Goal: Task Accomplishment & Management: Use online tool/utility

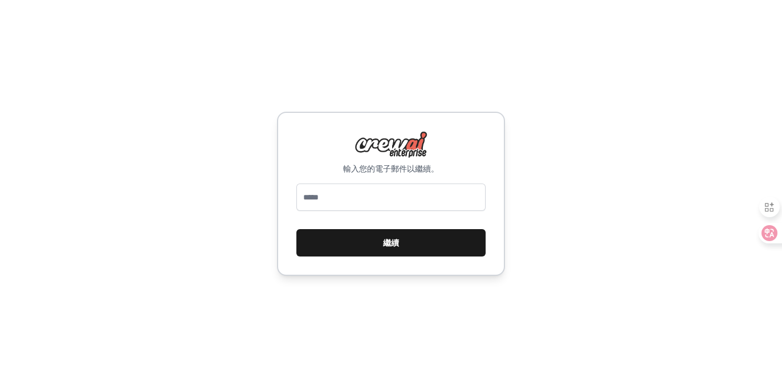
click at [394, 241] on font "繼續" at bounding box center [391, 242] width 16 height 9
click at [392, 249] on font "繼續" at bounding box center [391, 243] width 16 height 14
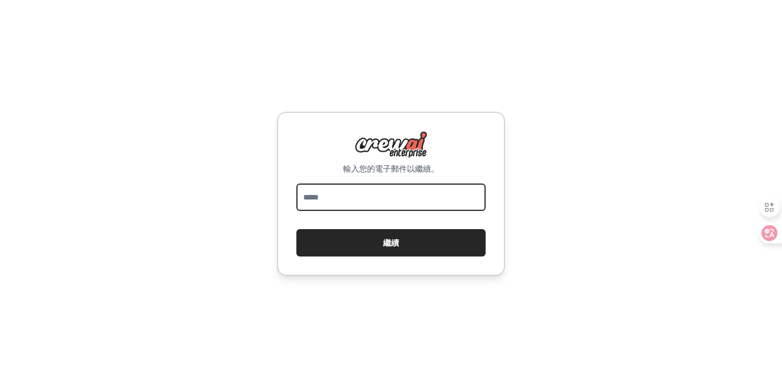
click at [388, 203] on input "email" at bounding box center [390, 197] width 189 height 27
type input "**********"
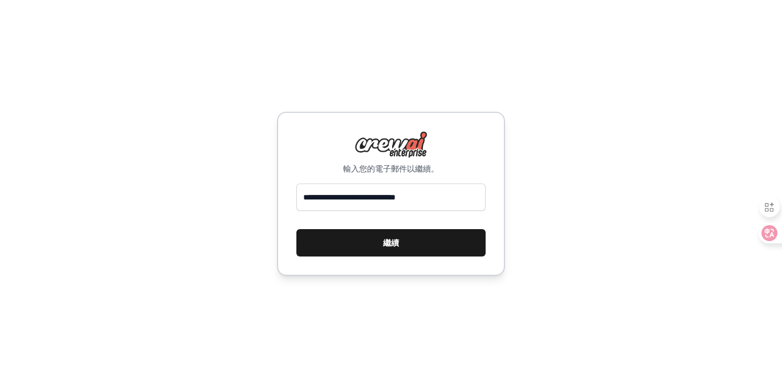
click at [413, 239] on button "繼續" at bounding box center [390, 242] width 189 height 27
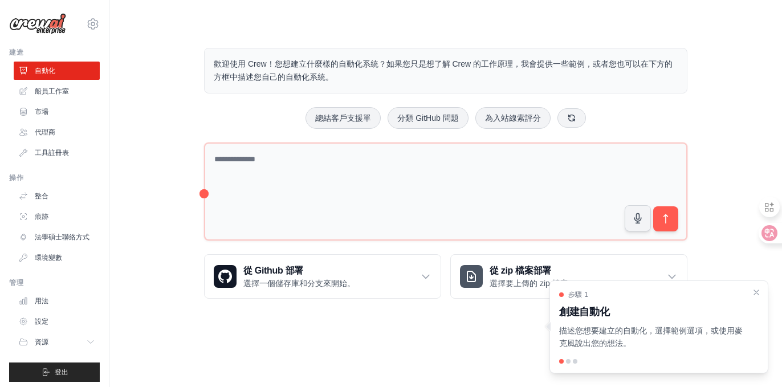
click at [146, 169] on div "歡迎使用 Crew！您想建立什麼樣的自動化系統？如果您只是想了解 Crew 的工作原理，我會提供一些範例，或者您也可以在下方的方框中描述您自己的自動化系統。 …" at bounding box center [446, 173] width 636 height 287
click at [86, 25] on icon at bounding box center [93, 24] width 14 height 14
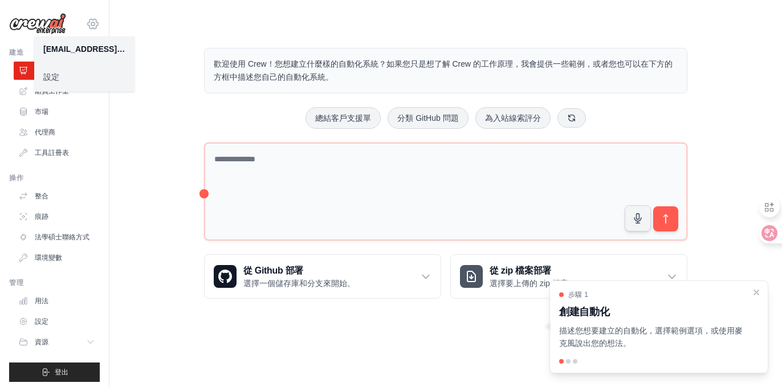
click at [86, 25] on icon at bounding box center [93, 24] width 14 height 14
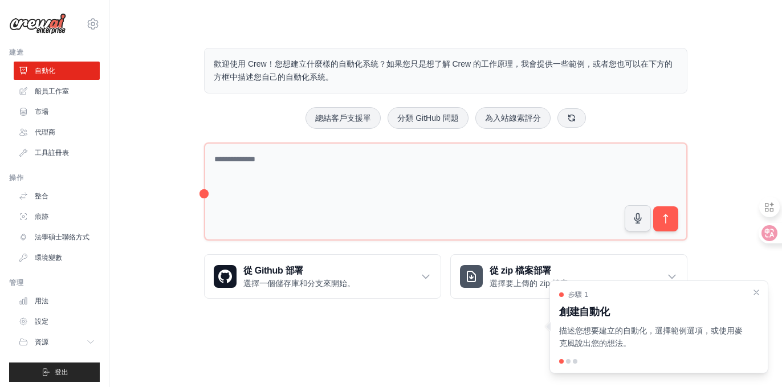
click at [707, 43] on div "歡迎使用 Crew！您想建立什麼樣的自動化系統？如果您只是想了解 Crew 的工作原理，我會提供一些範例，或者您也可以在下方的方框中描述您自己的自動化系統。 …" at bounding box center [446, 173] width 636 height 287
click at [41, 325] on font "設定" at bounding box center [43, 321] width 14 height 8
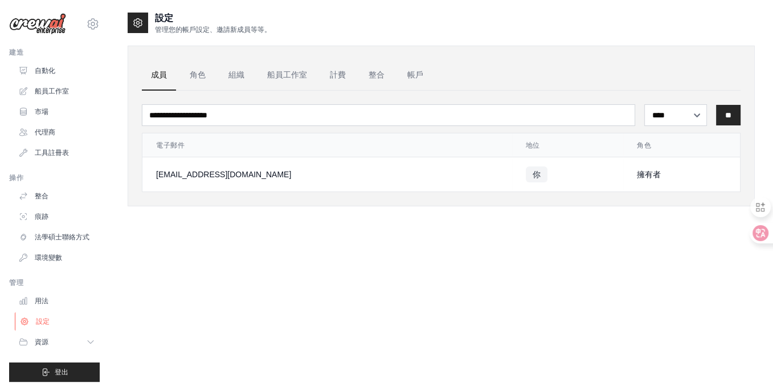
click at [55, 328] on link "設定" at bounding box center [58, 321] width 86 height 18
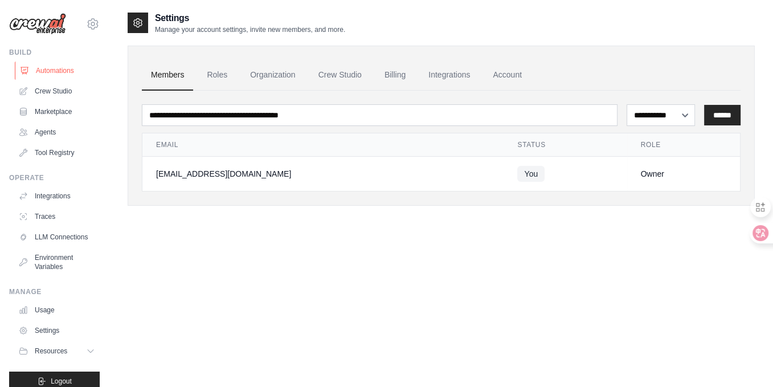
click at [50, 68] on link "Automations" at bounding box center [58, 71] width 86 height 18
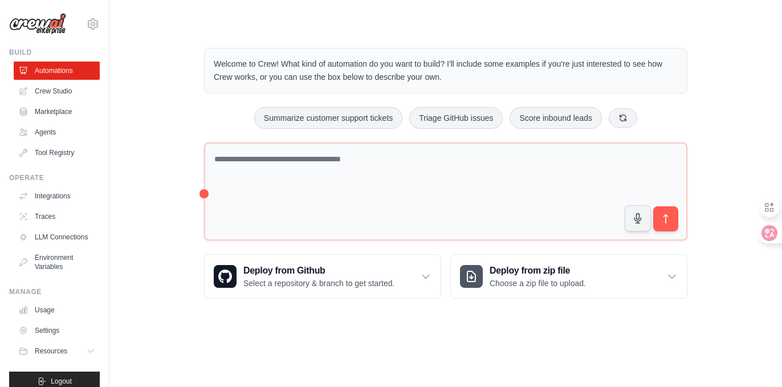
click at [137, 241] on div "Welcome to Crew! What kind of automation do you want to build? I'll include som…" at bounding box center [446, 173] width 636 height 287
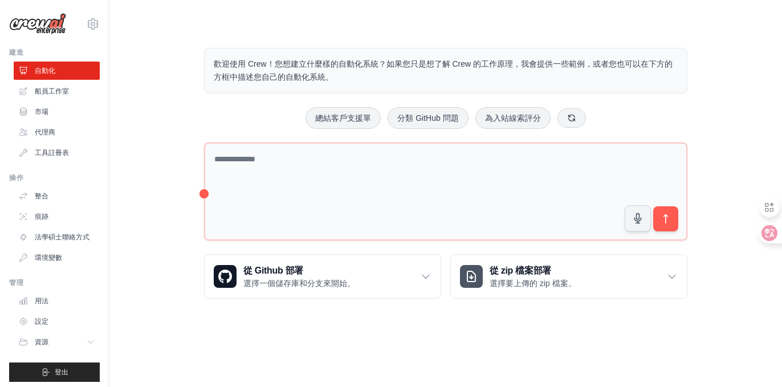
click at [686, 120] on div "總結客戶支援單 分類 GitHub 問題 為入站線索評分" at bounding box center [445, 118] width 483 height 22
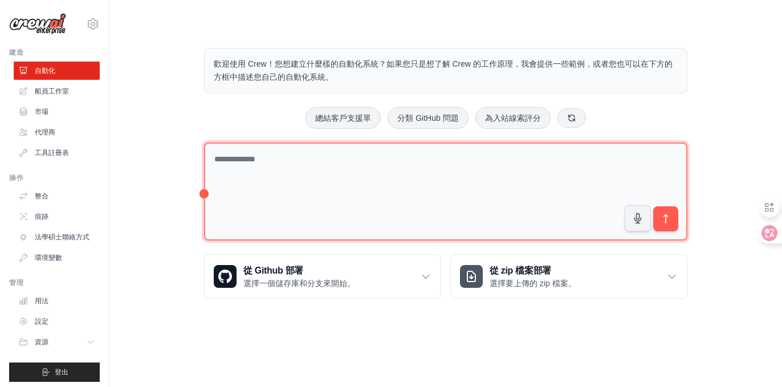
click at [267, 158] on textarea at bounding box center [445, 192] width 483 height 99
type textarea "*"
type textarea "**********"
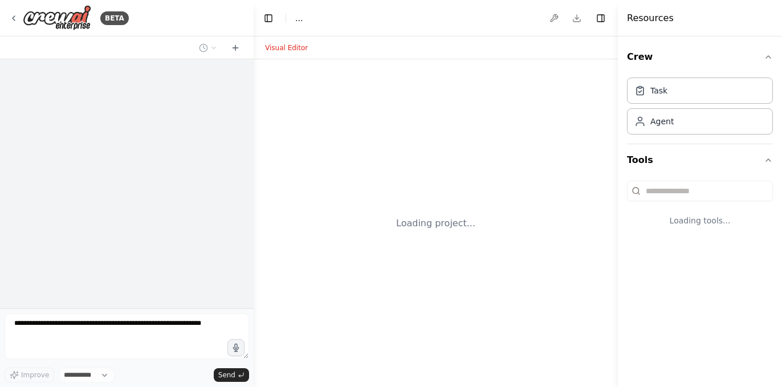
select select "****"
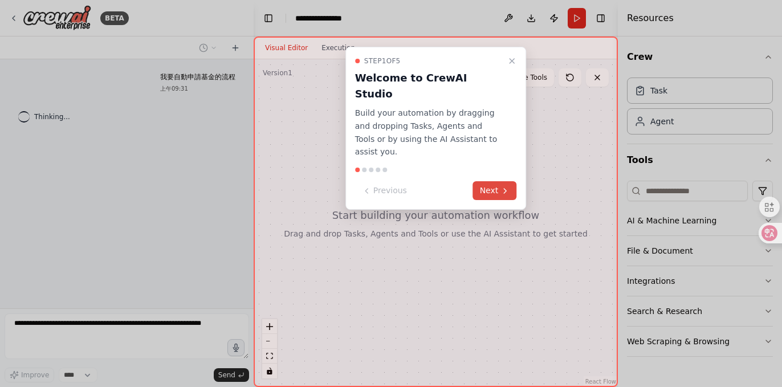
click at [495, 181] on button "Next" at bounding box center [495, 190] width 44 height 19
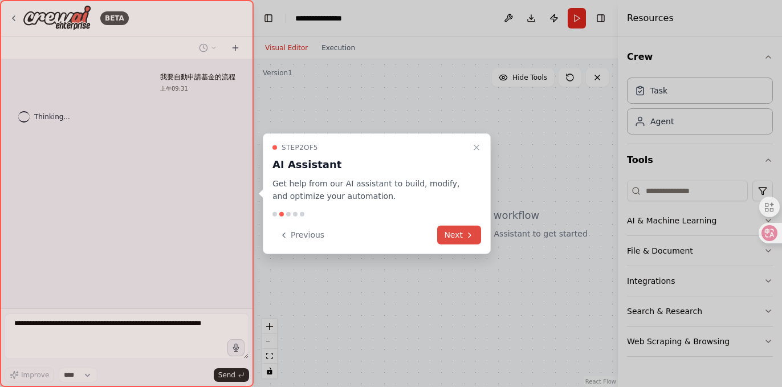
click at [465, 229] on button "Next" at bounding box center [459, 235] width 44 height 19
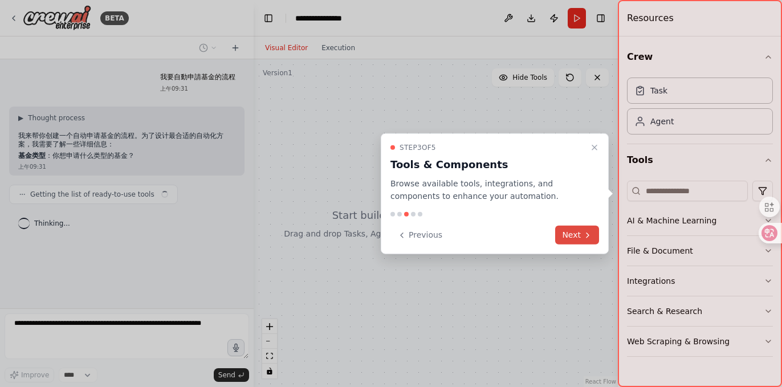
click at [580, 226] on button "Next" at bounding box center [577, 235] width 44 height 19
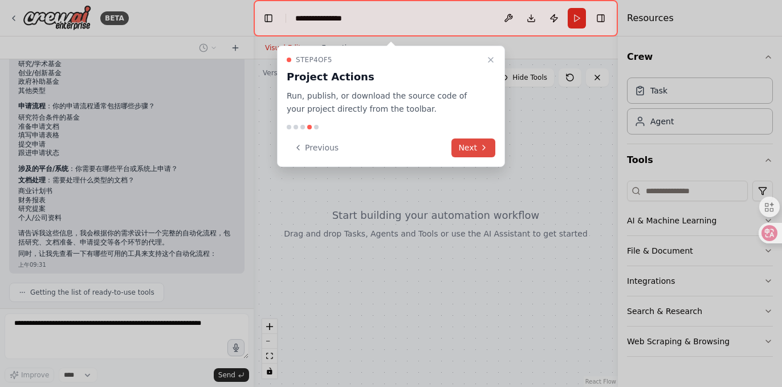
scroll to position [144, 0]
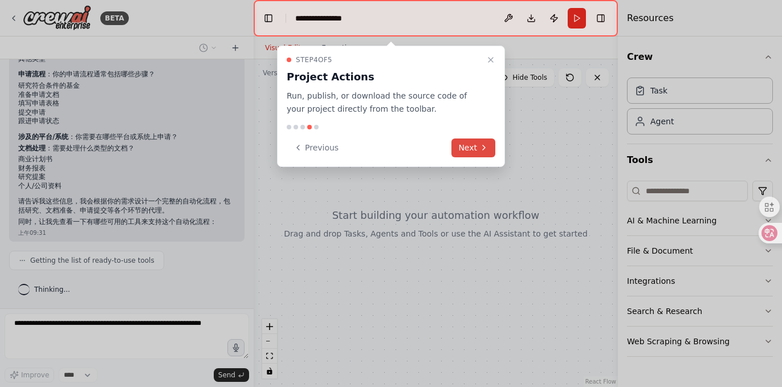
click at [471, 143] on button "Next" at bounding box center [473, 148] width 44 height 19
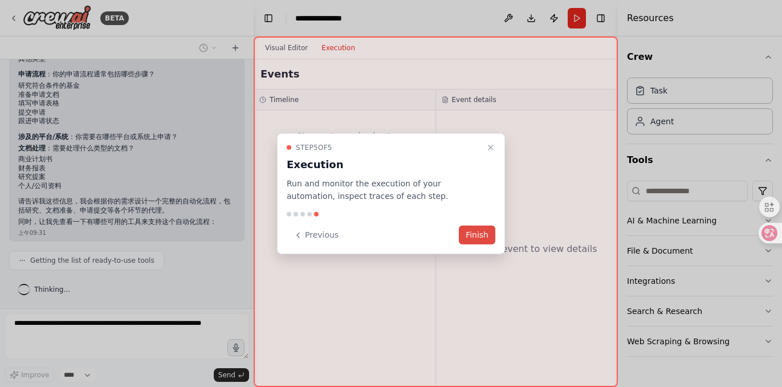
click at [486, 237] on button "Finish" at bounding box center [477, 235] width 36 height 19
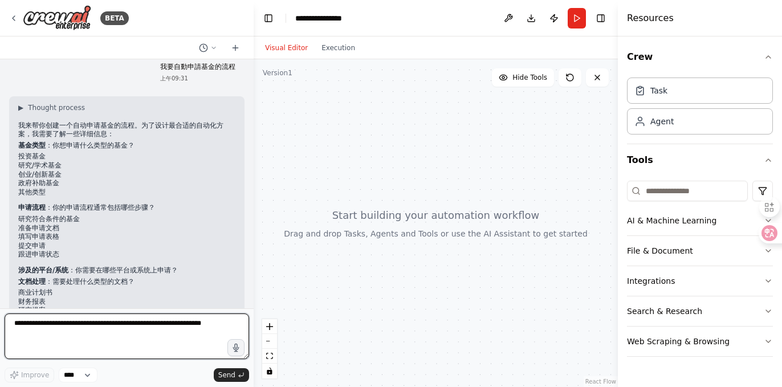
scroll to position [0, 0]
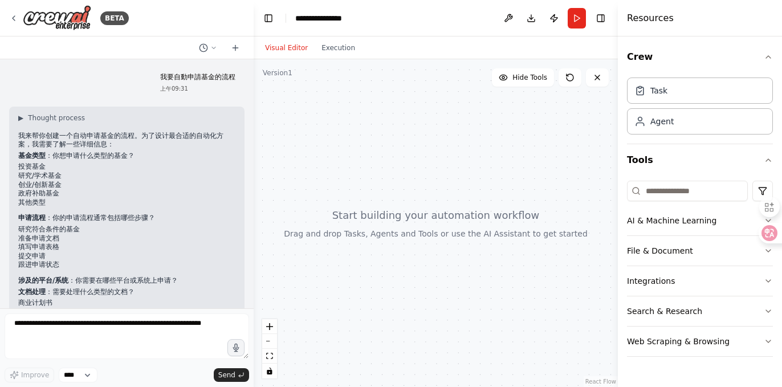
drag, startPoint x: 171, startPoint y: 176, endPoint x: 92, endPoint y: 202, distance: 82.7
click at [92, 202] on li "其他类型" at bounding box center [126, 202] width 217 height 9
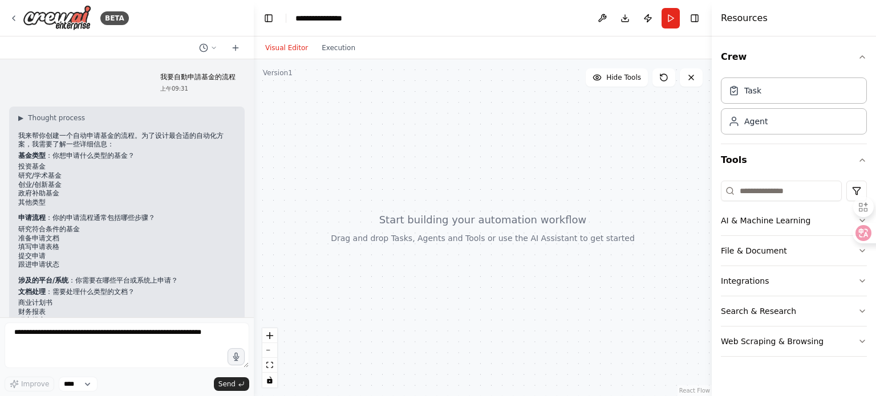
click at [617, 165] on div at bounding box center [483, 227] width 458 height 337
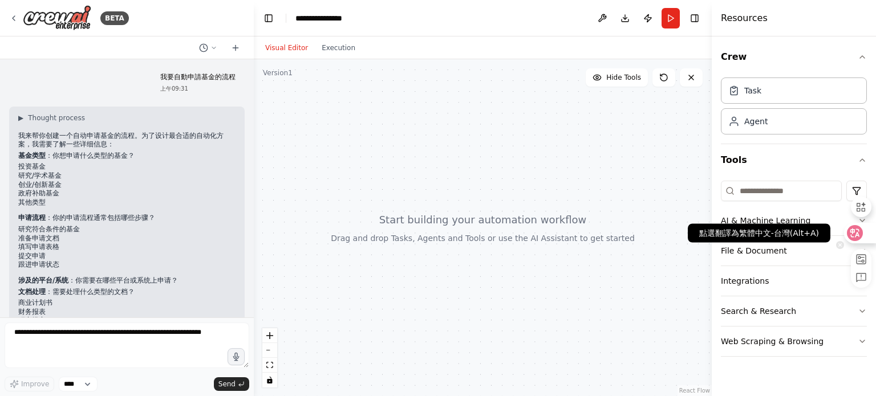
click at [781, 234] on icon at bounding box center [855, 233] width 10 height 9
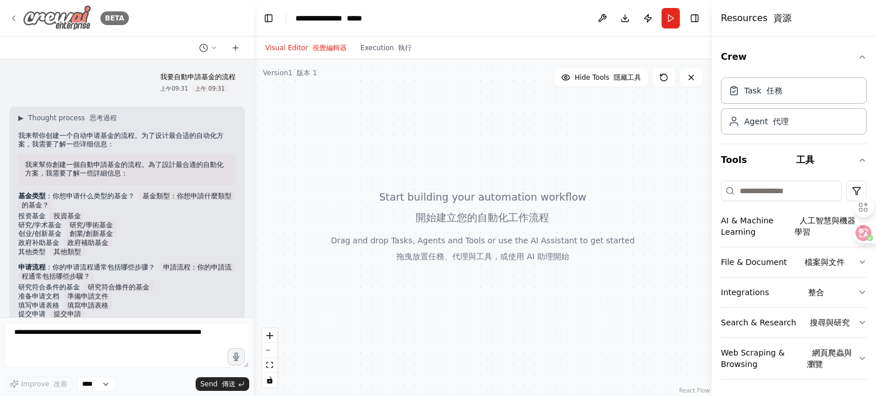
click at [17, 18] on icon at bounding box center [13, 18] width 9 height 9
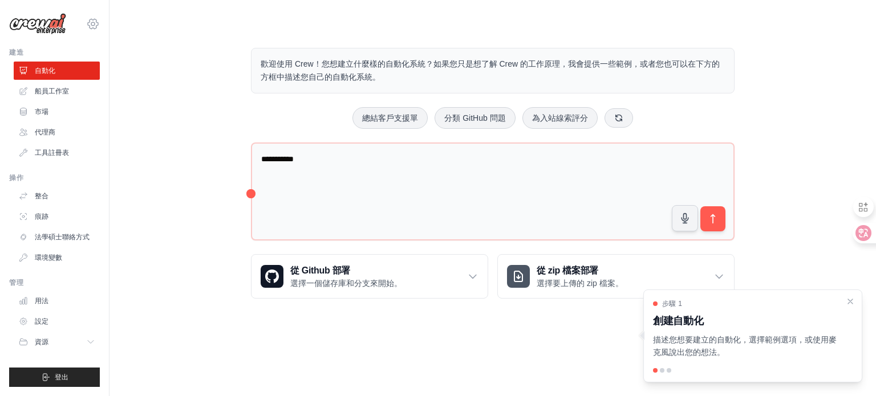
click at [95, 18] on icon at bounding box center [93, 24] width 14 height 14
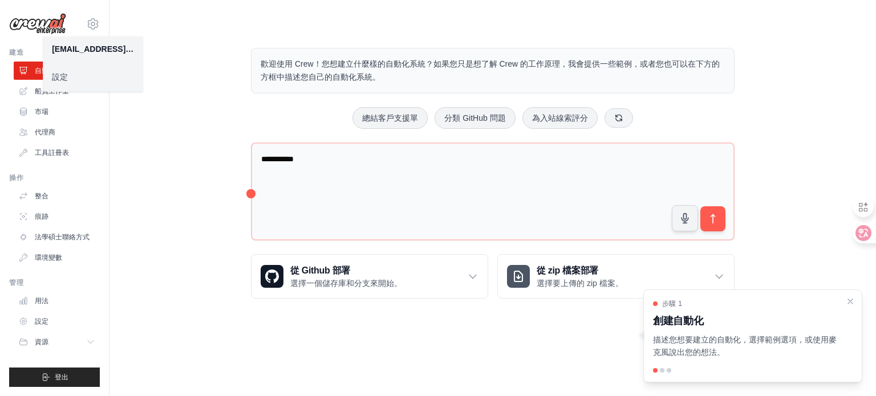
click at [64, 72] on font "設定" at bounding box center [60, 76] width 16 height 9
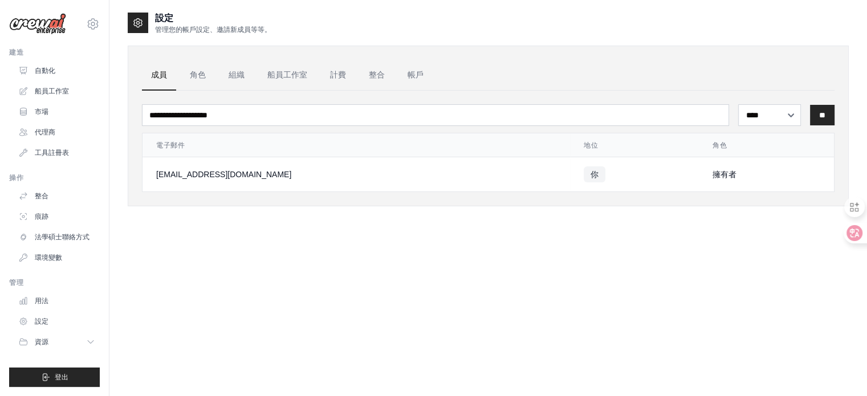
scroll to position [23, 0]
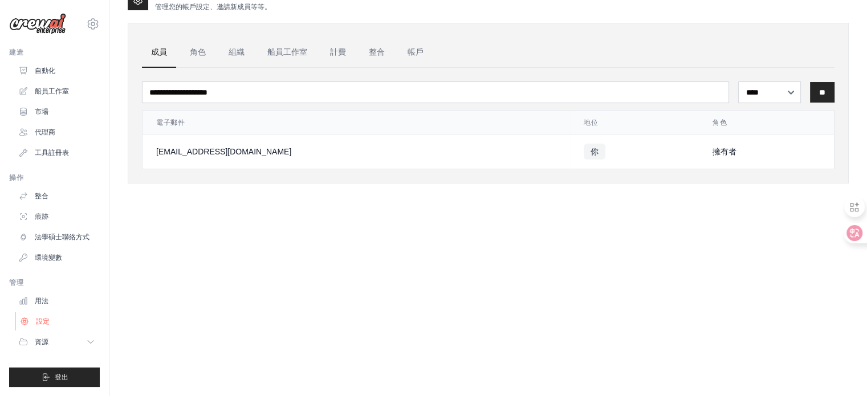
click at [46, 319] on font "設定" at bounding box center [43, 321] width 14 height 8
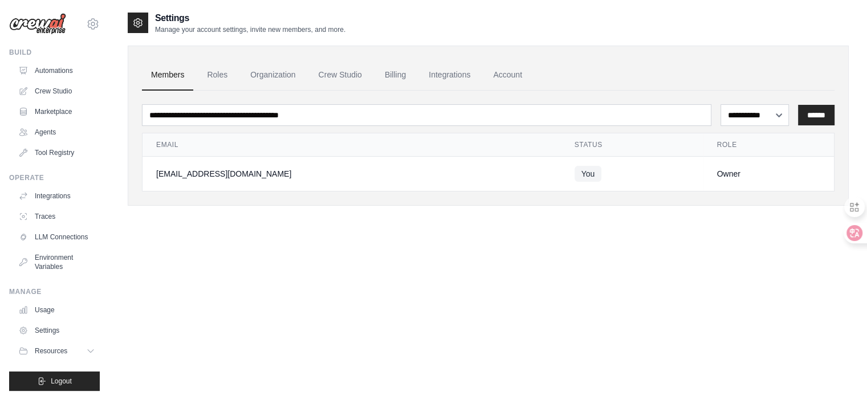
scroll to position [23, 0]
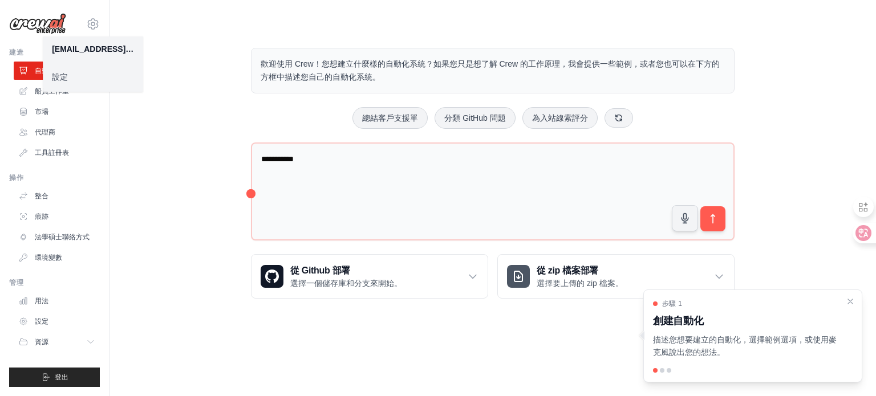
click at [455, 341] on body "ma.arunachala@innerawakening.org 設定 建造 自動化 船員工作室 資源" at bounding box center [438, 198] width 876 height 396
click at [792, 267] on div "**********" at bounding box center [493, 173] width 730 height 287
click at [852, 303] on icon "關閉演練" at bounding box center [850, 300] width 5 height 5
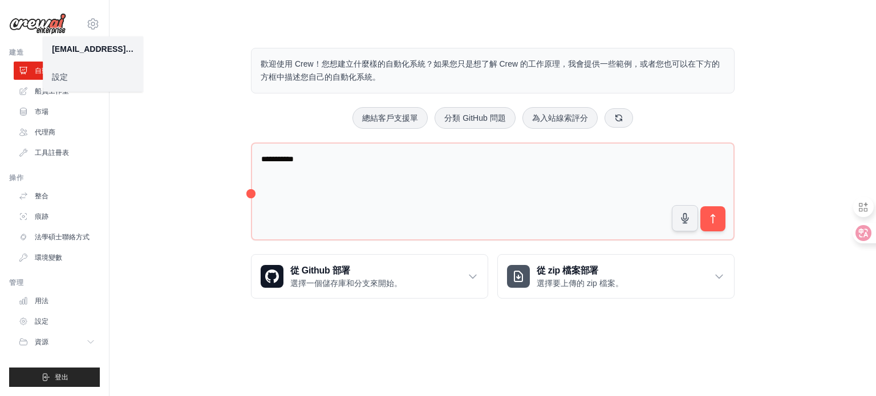
click at [506, 343] on body "ma.arunachala@innerawakening.org 設定 建造 自動化 船員工作室 資源" at bounding box center [438, 198] width 876 height 396
click at [708, 225] on button "submit" at bounding box center [712, 219] width 26 height 26
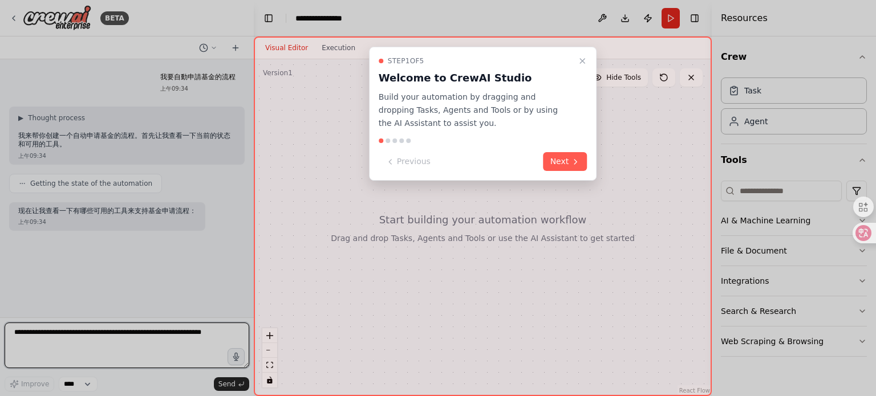
drag, startPoint x: 579, startPoint y: 59, endPoint x: 474, endPoint y: 72, distance: 105.1
click at [474, 72] on div "Step 1 of 5 Welcome to CrewAI Studio Build your automation by dragging and drop…" at bounding box center [483, 114] width 228 height 134
click at [554, 160] on button "Next" at bounding box center [565, 161] width 44 height 19
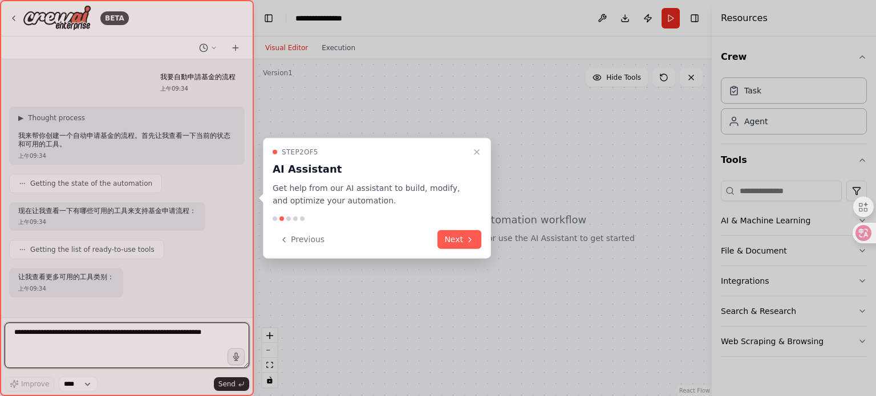
scroll to position [26, 0]
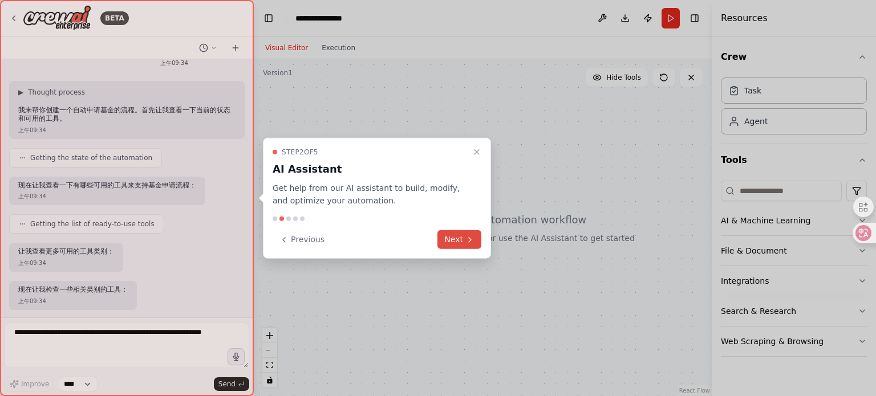
click at [471, 241] on icon at bounding box center [469, 239] width 9 height 9
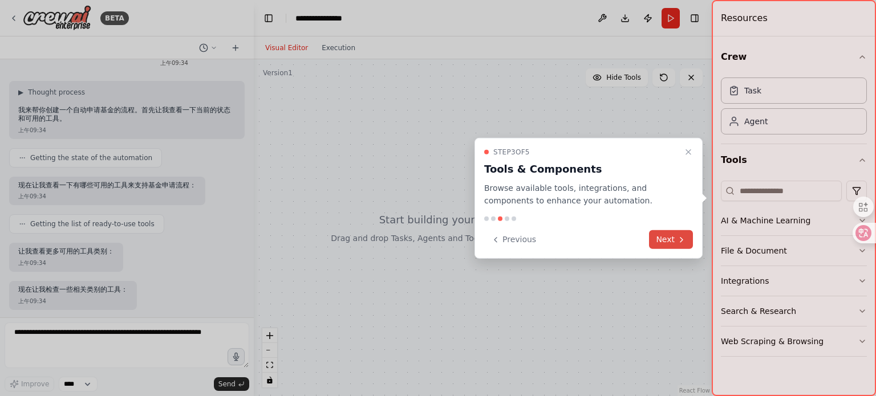
click at [665, 231] on button "Next" at bounding box center [671, 239] width 44 height 19
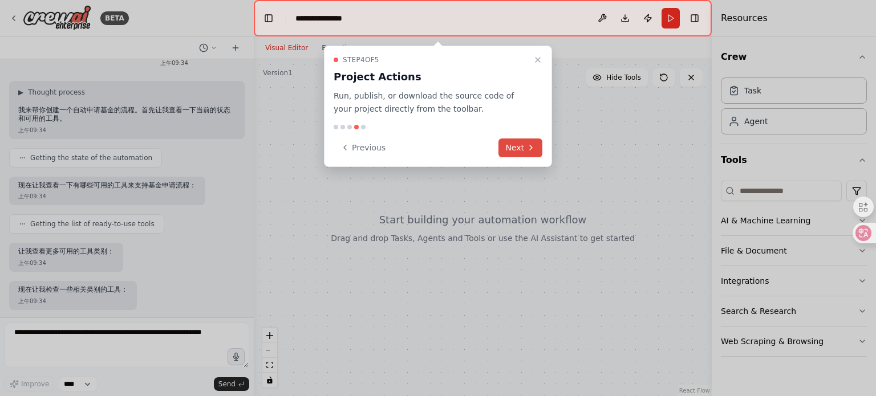
click at [526, 143] on button "Next" at bounding box center [520, 148] width 44 height 19
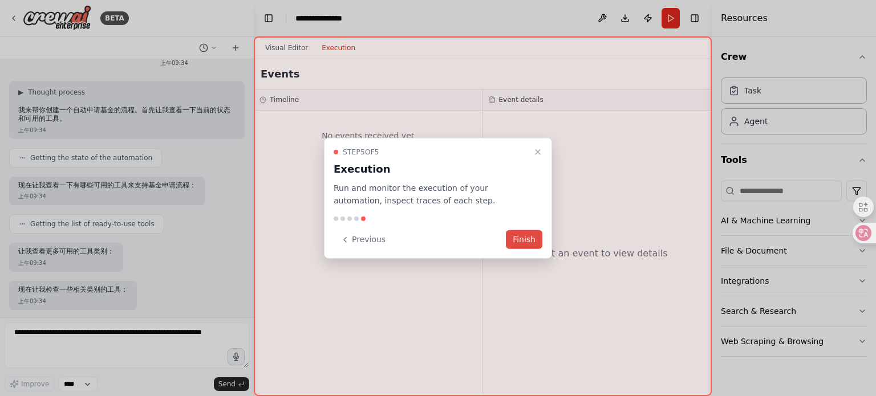
click at [522, 236] on button "Finish" at bounding box center [524, 239] width 36 height 19
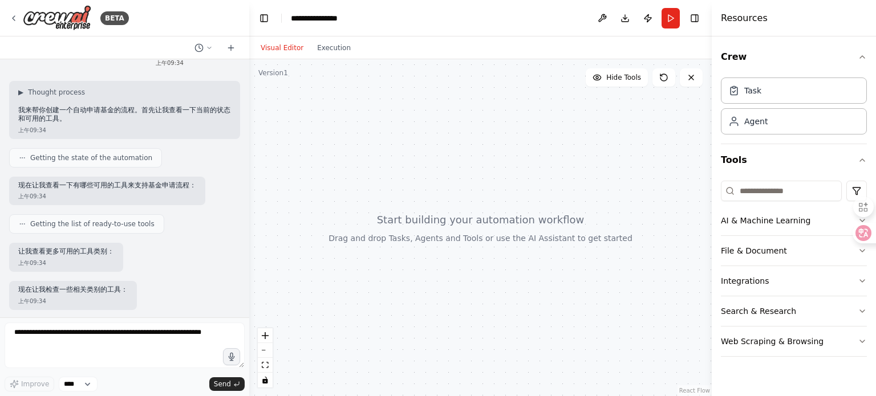
drag, startPoint x: 249, startPoint y: 239, endPoint x: 249, endPoint y: 270, distance: 31.4
click at [249, 270] on div "**********" at bounding box center [438, 198] width 876 height 396
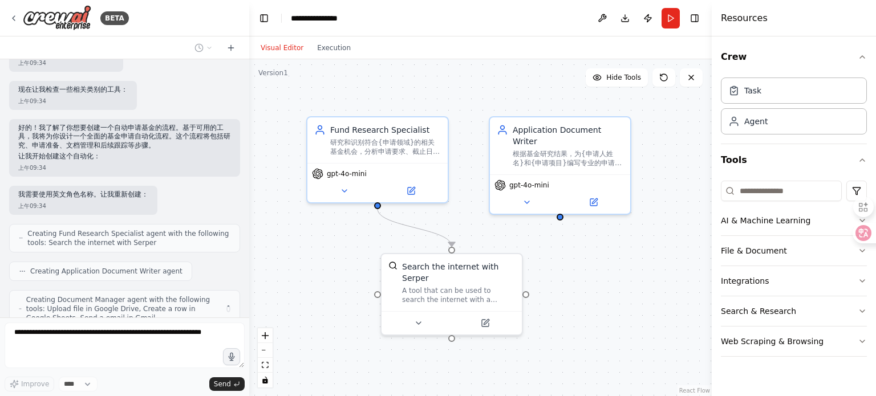
scroll to position [272, 0]
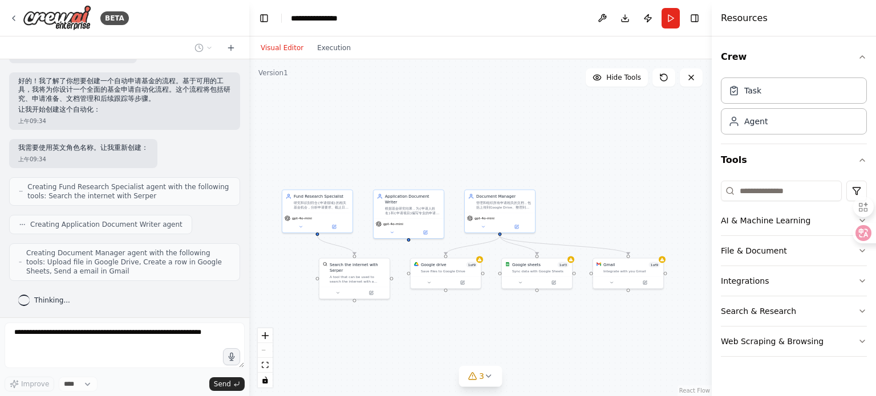
drag, startPoint x: 600, startPoint y: 132, endPoint x: 451, endPoint y: 151, distance: 150.0
click at [451, 151] on div ".deletable-edge-delete-btn { width: 20px; height: 20px; border: 0px solid #ffff…" at bounding box center [480, 227] width 462 height 337
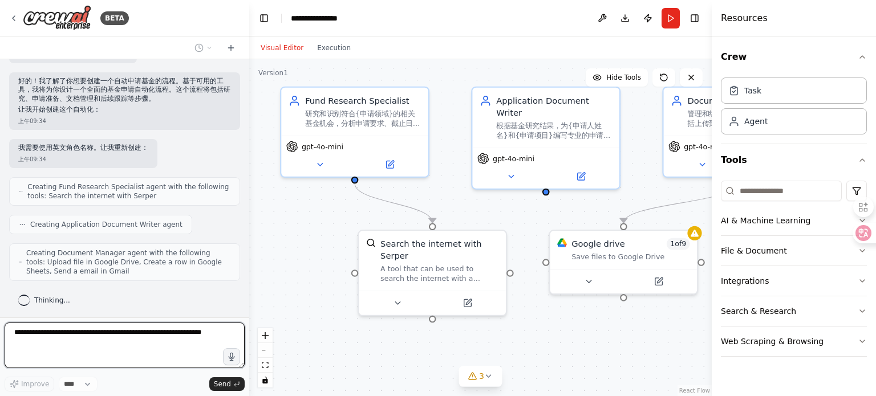
scroll to position [280, 0]
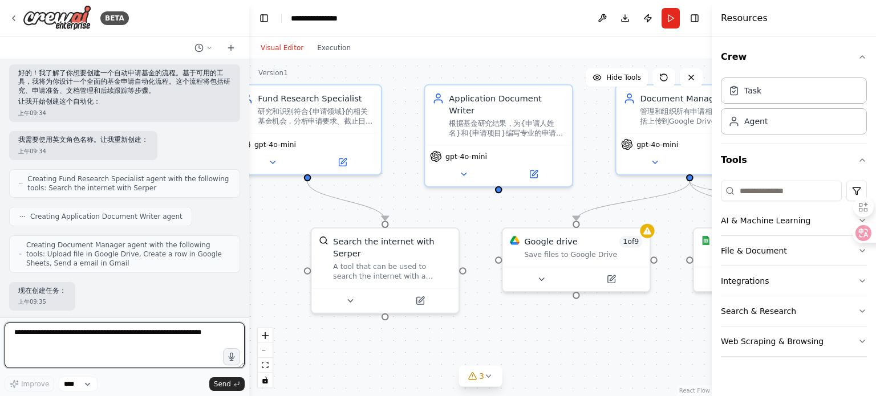
drag, startPoint x: 405, startPoint y: 299, endPoint x: 492, endPoint y: 312, distance: 88.2
click at [492, 312] on div ".deletable-edge-delete-btn { width: 20px; height: 20px; border: 0px solid #ffff…" at bounding box center [480, 227] width 462 height 337
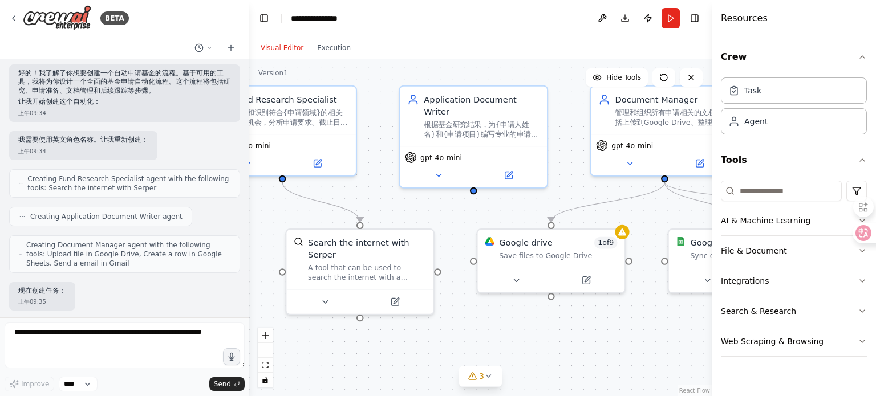
scroll to position [376, 0]
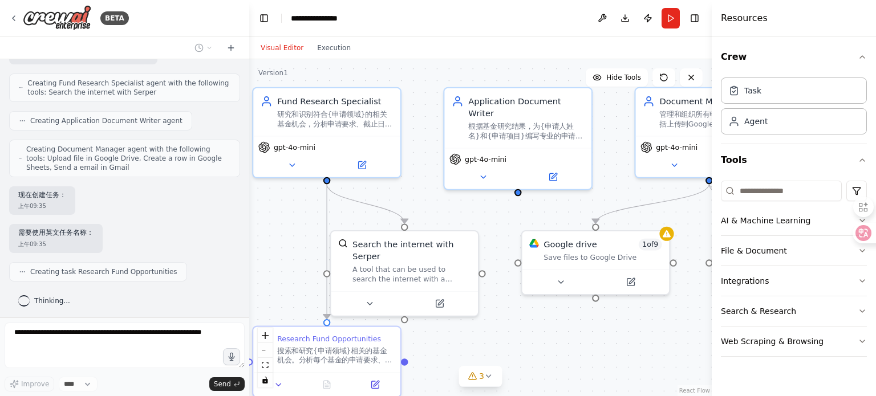
drag, startPoint x: 568, startPoint y: 319, endPoint x: 587, endPoint y: 321, distance: 19.6
click at [587, 321] on div ".deletable-edge-delete-btn { width: 20px; height: 20px; border: 0px solid #ffff…" at bounding box center [480, 227] width 462 height 337
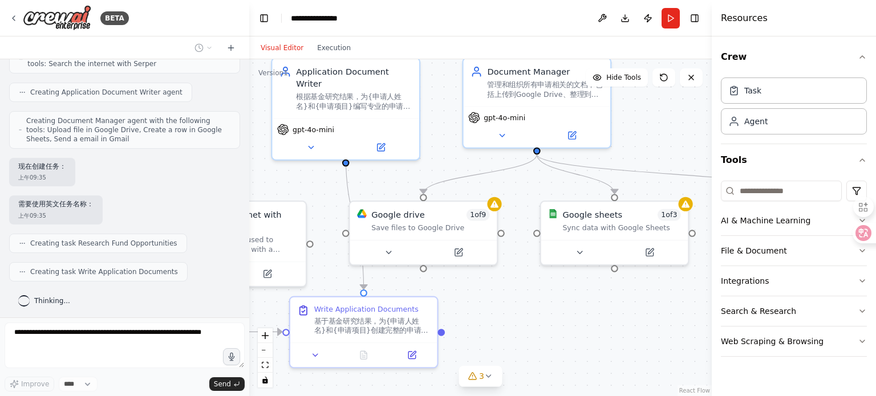
drag, startPoint x: 644, startPoint y: 326, endPoint x: 472, endPoint y: 296, distance: 174.7
click at [472, 296] on div ".deletable-edge-delete-btn { width: 20px; height: 20px; border: 0px solid #ffff…" at bounding box center [480, 227] width 462 height 337
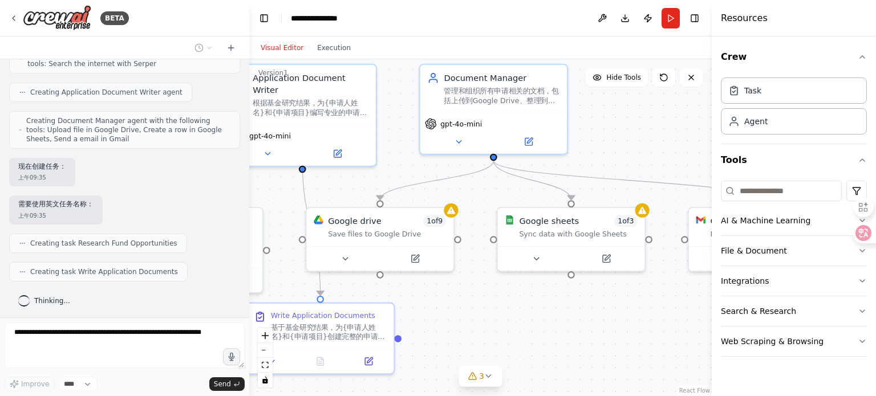
drag, startPoint x: 570, startPoint y: 296, endPoint x: 527, endPoint y: 302, distance: 43.8
click at [527, 302] on div ".deletable-edge-delete-btn { width: 20px; height: 20px; border: 0px solid #ffff…" at bounding box center [480, 227] width 462 height 337
click at [607, 259] on icon at bounding box center [605, 256] width 7 height 7
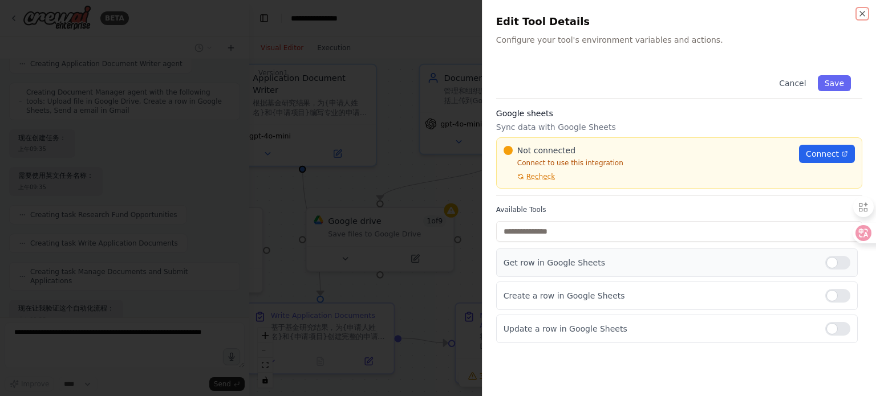
scroll to position [499, 0]
click at [864, 18] on div "Close Edit Tool Details Configure your tool's environment variables and actions…" at bounding box center [679, 198] width 394 height 396
click at [860, 15] on icon "button" at bounding box center [861, 13] width 9 height 9
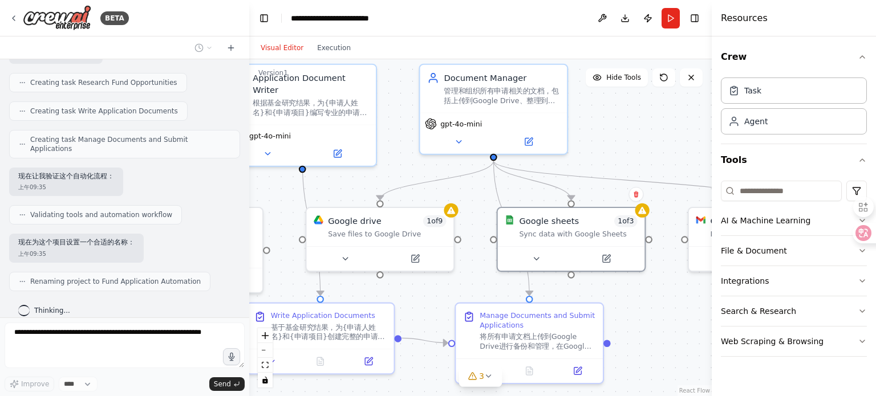
click at [641, 313] on div ".deletable-edge-delete-btn { width: 20px; height: 20px; border: 0px solid #ffff…" at bounding box center [480, 227] width 462 height 337
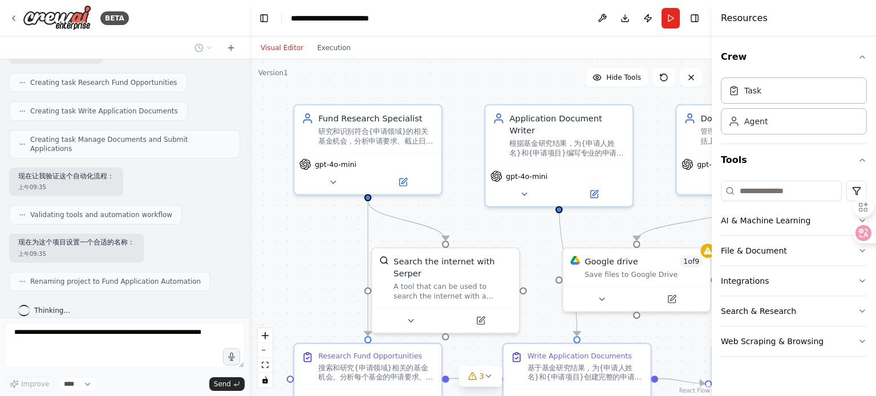
drag, startPoint x: 382, startPoint y: 180, endPoint x: 640, endPoint y: 220, distance: 261.4
click at [640, 220] on div ".deletable-edge-delete-btn { width: 20px; height: 20px; border: 0px solid #ffff…" at bounding box center [480, 227] width 462 height 337
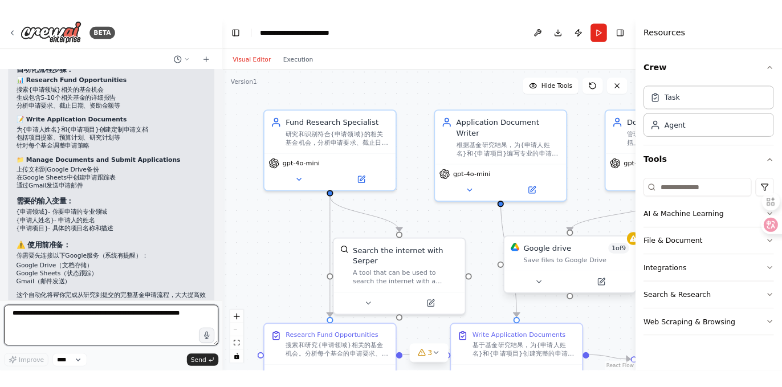
scroll to position [1023, 0]
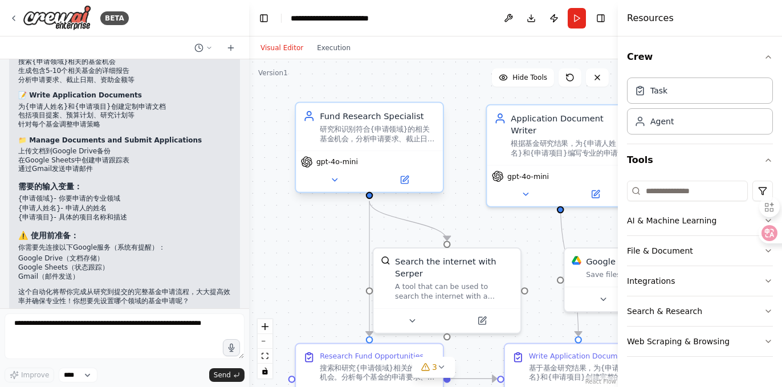
click at [373, 143] on div "研究和识别符合{申请领域}的相关基金机会，分析申请要求、截止日期和成功概率，为后续申请提供详细的机会清单" at bounding box center [378, 133] width 116 height 19
click at [370, 138] on div "研究和识别符合{申请领域}的相关基金机会，分析申请要求、截止日期和成功概率，为后续申请提供详细的机会清单" at bounding box center [378, 133] width 116 height 19
click at [335, 184] on button at bounding box center [334, 180] width 67 height 14
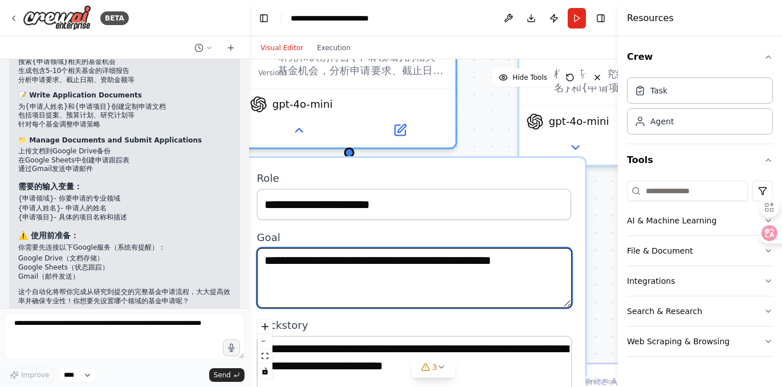
click at [397, 258] on textarea "**********" at bounding box center [414, 278] width 315 height 60
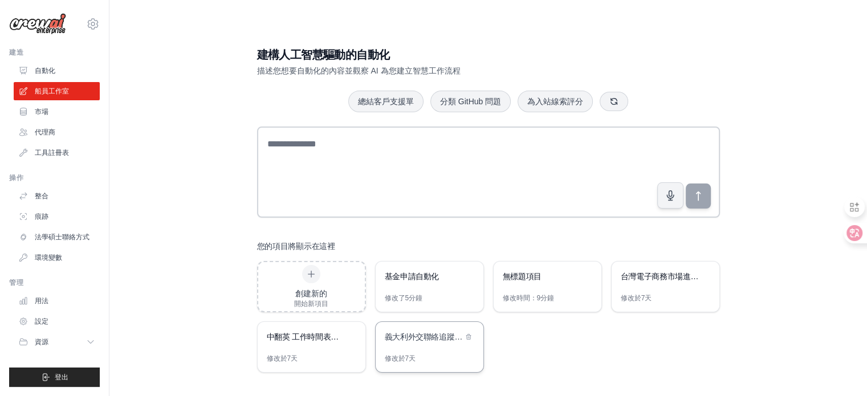
click at [425, 336] on font "義大利外交聯絡追蹤系統" at bounding box center [428, 336] width 86 height 9
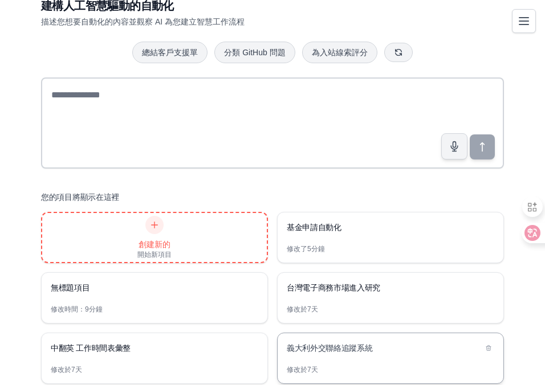
scroll to position [59, 0]
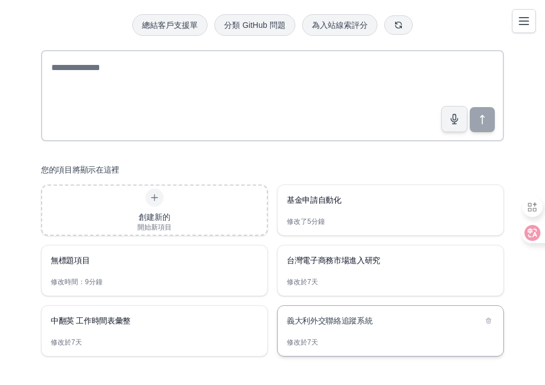
click at [335, 335] on div "義大利外交聯絡追蹤系統" at bounding box center [391, 322] width 226 height 32
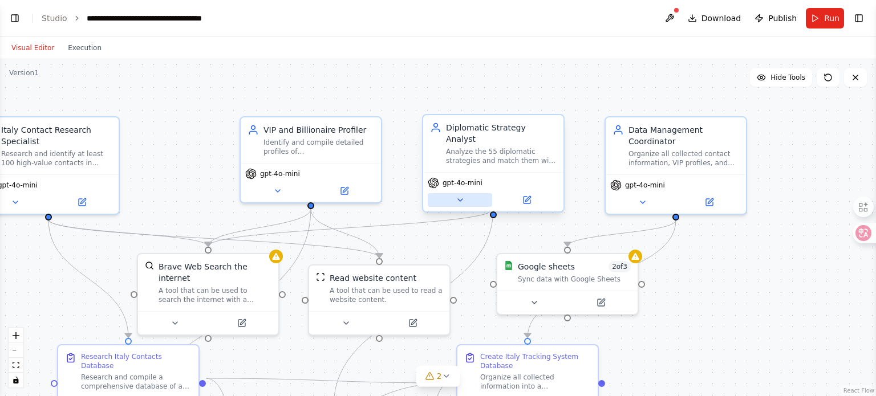
select select "****"
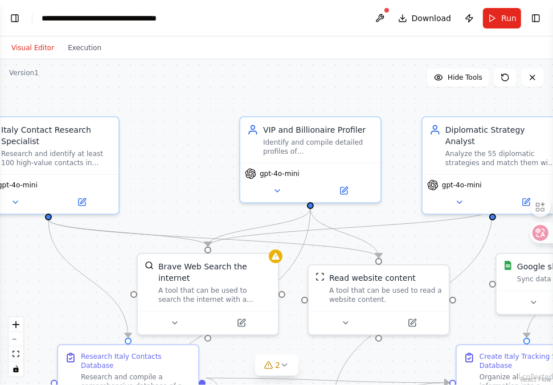
scroll to position [1697, 0]
select select "****"
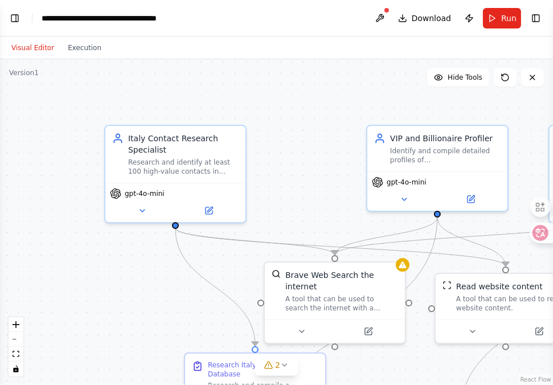
drag, startPoint x: 167, startPoint y: 177, endPoint x: 296, endPoint y: 186, distance: 129.1
click at [296, 186] on div ".deletable-edge-delete-btn { width: 20px; height: 20px; border: 0px solid #ffff…" at bounding box center [276, 222] width 553 height 326
click at [17, 13] on button "Toggle Left Sidebar" at bounding box center [15, 18] width 16 height 16
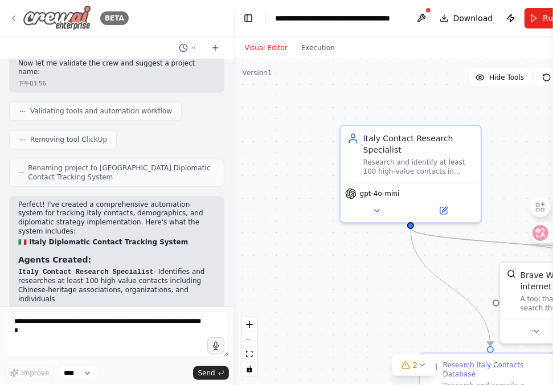
click at [17, 14] on icon at bounding box center [13, 18] width 9 height 9
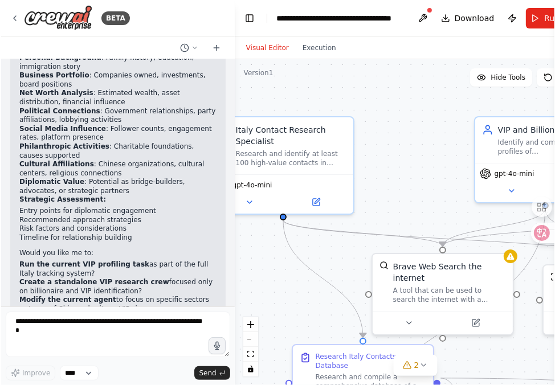
scroll to position [2779, 0]
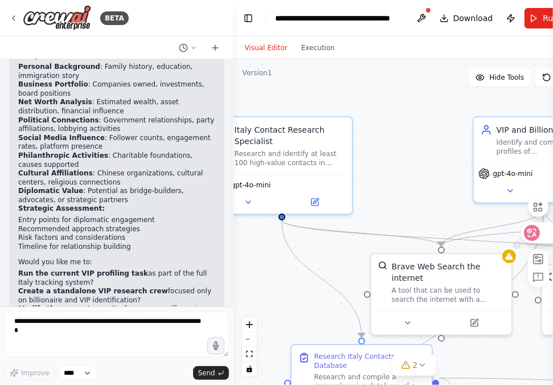
click at [531, 233] on icon at bounding box center [532, 232] width 11 height 11
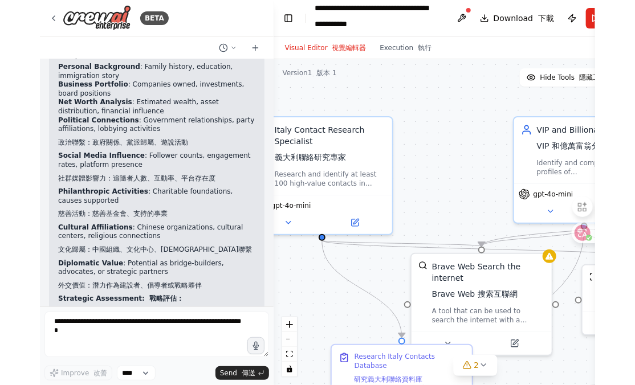
scroll to position [2762, 0]
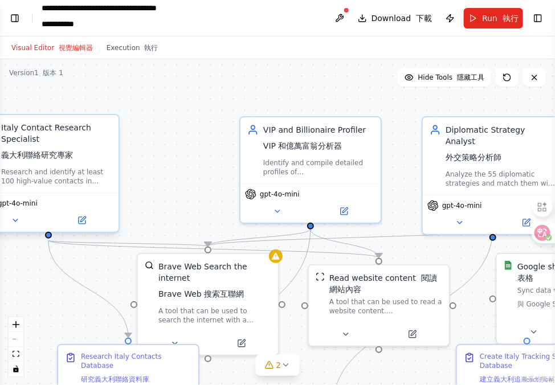
click at [49, 171] on div "Research and identify at least 100 high-value contacts in Italy including assoc…" at bounding box center [56, 177] width 111 height 18
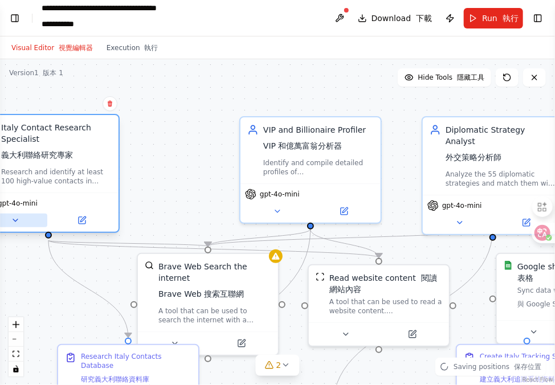
click at [21, 221] on button at bounding box center [15, 221] width 64 height 14
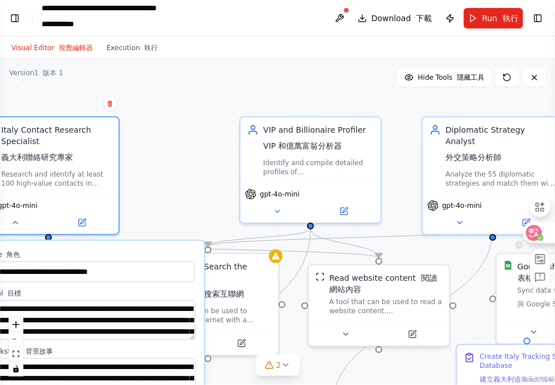
click at [542, 230] on icon at bounding box center [534, 233] width 16 height 16
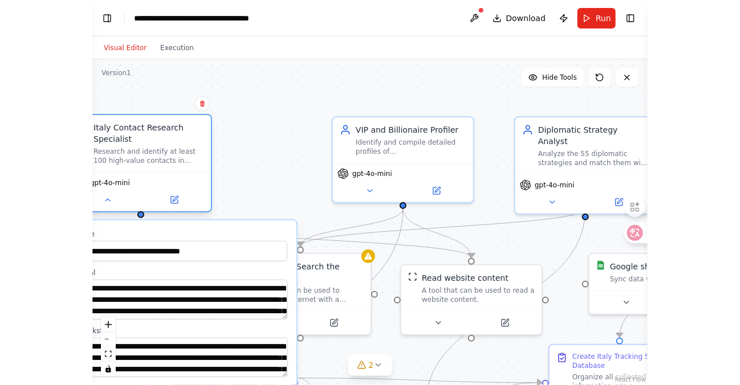
scroll to position [2620, 0]
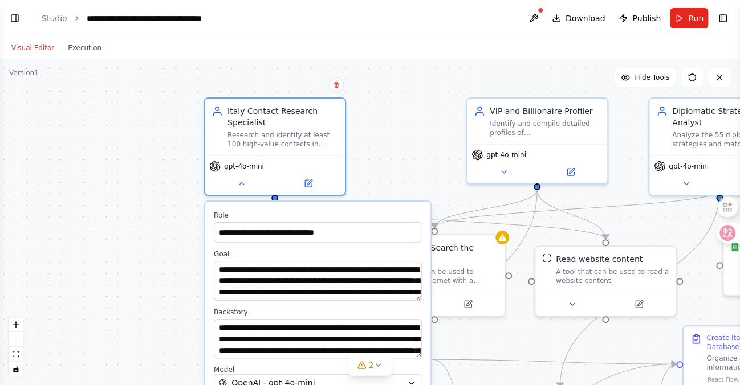
drag, startPoint x: 179, startPoint y: 139, endPoint x: 405, endPoint y: 120, distance: 227.1
click at [405, 120] on div ".deletable-edge-delete-btn { width: 20px; height: 20px; border: 0px solid #ffff…" at bounding box center [370, 222] width 740 height 326
click at [238, 181] on icon at bounding box center [241, 181] width 9 height 9
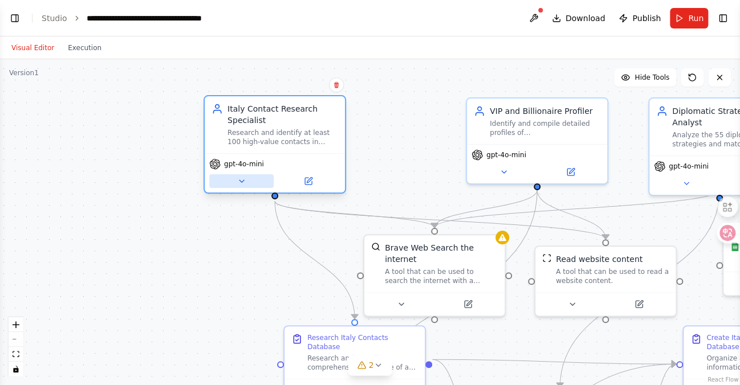
click at [238, 181] on icon at bounding box center [241, 181] width 9 height 9
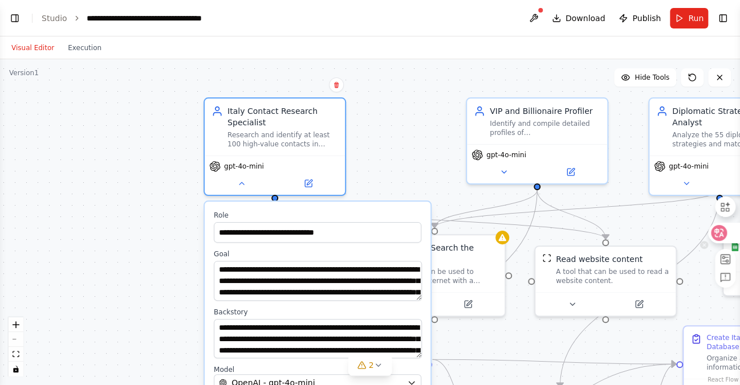
click at [553, 234] on icon at bounding box center [718, 232] width 11 height 11
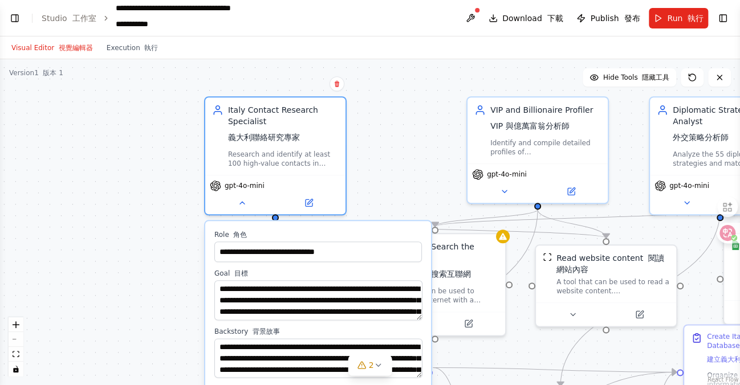
click at [382, 91] on div ".deletable-edge-delete-btn { width: 20px; height: 20px; border: 0px solid #ffff…" at bounding box center [370, 222] width 740 height 326
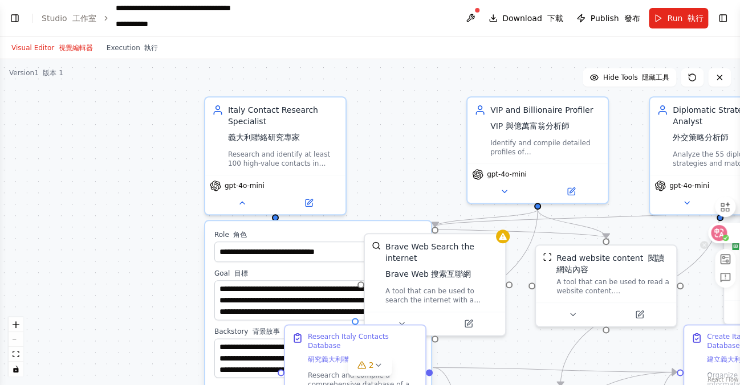
click at [553, 229] on icon at bounding box center [719, 233] width 16 height 16
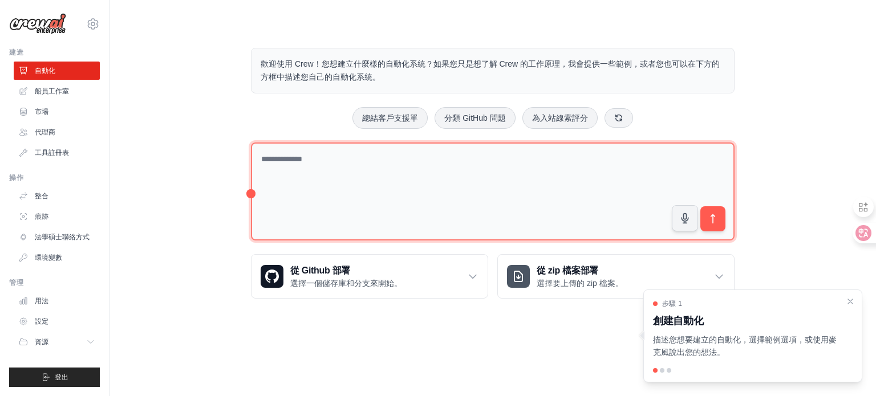
click at [320, 168] on textarea at bounding box center [492, 192] width 483 height 99
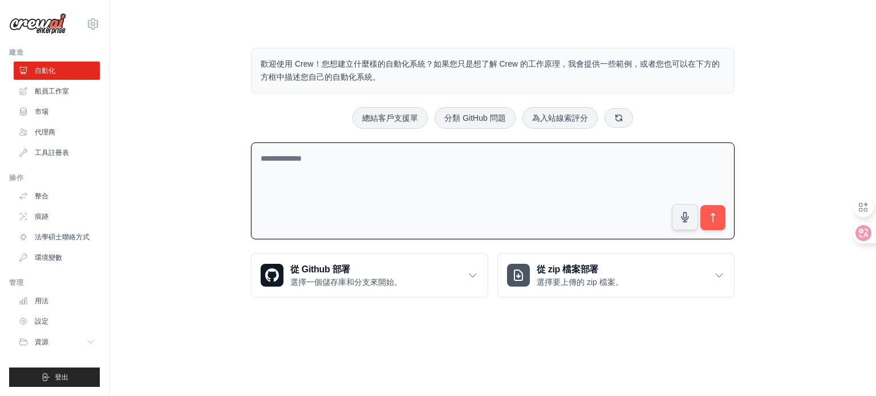
click at [302, 168] on textarea at bounding box center [492, 191] width 483 height 97
click at [508, 339] on body "ma.arunachala@innerawakening.org 設定 建造 自動化 船員工作室 資源" at bounding box center [438, 198] width 876 height 396
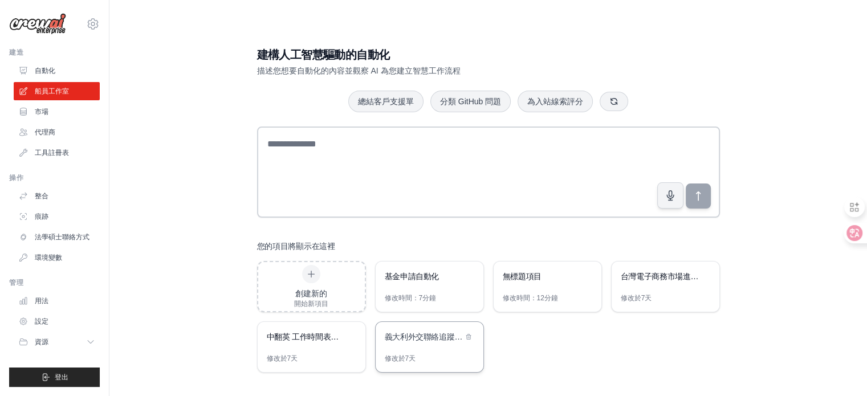
click at [439, 336] on font "義大利外交聯絡追蹤系統" at bounding box center [428, 336] width 86 height 9
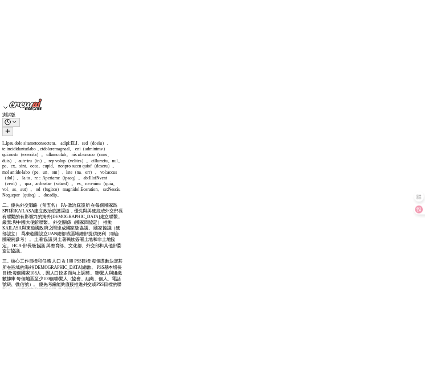
scroll to position [2466, 0]
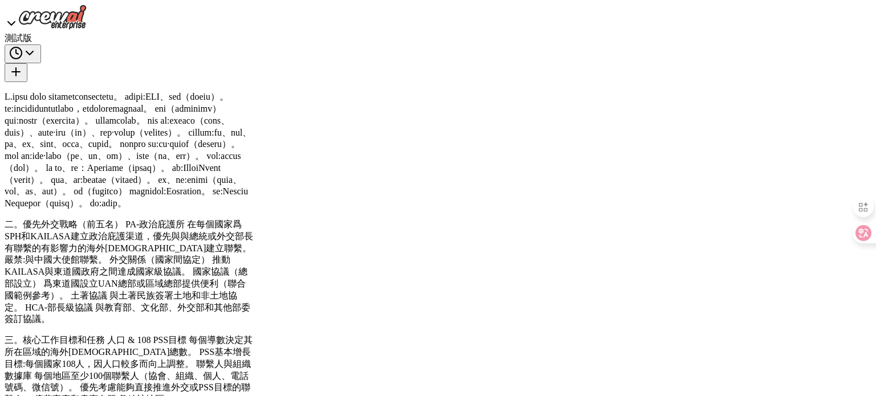
drag, startPoint x: 50, startPoint y: 261, endPoint x: 260, endPoint y: 214, distance: 215.0
click at [854, 234] on icon at bounding box center [854, 232] width 11 height 11
click at [854, 235] on icon at bounding box center [854, 232] width 11 height 11
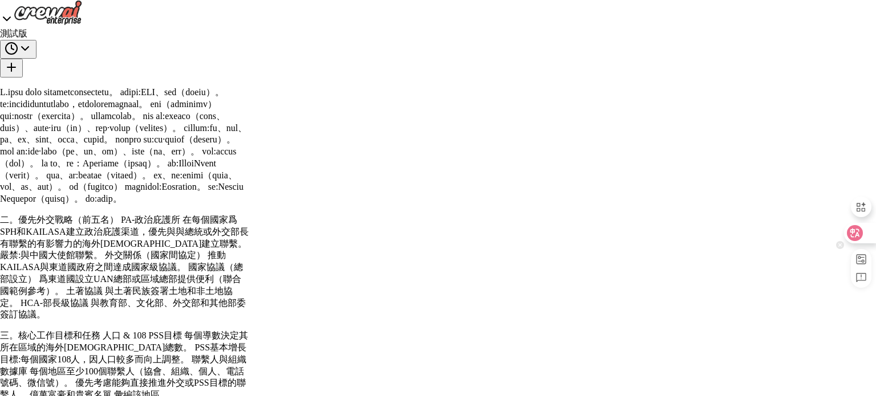
click at [864, 233] on div at bounding box center [859, 233] width 31 height 21
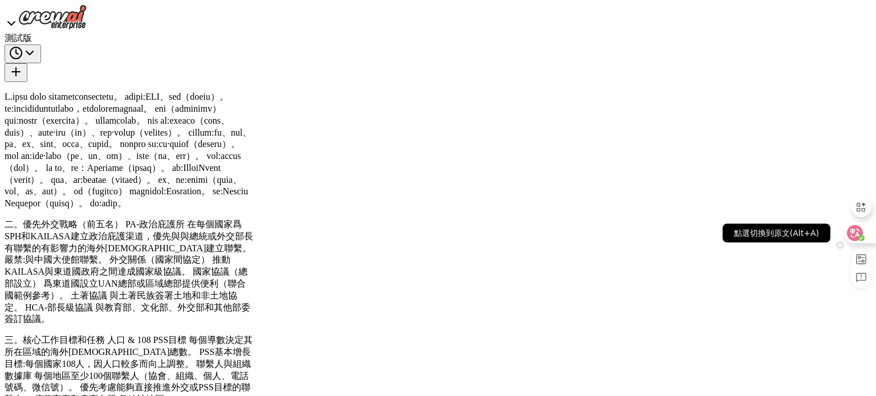
click at [860, 233] on icon at bounding box center [854, 232] width 11 height 11
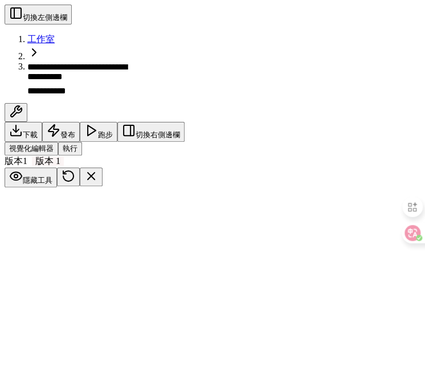
click at [231, 276] on icon at bounding box center [226, 281] width 10 height 10
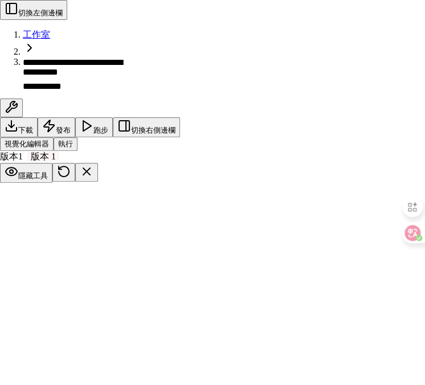
scroll to position [0, 0]
drag, startPoint x: 312, startPoint y: 230, endPoint x: 174, endPoint y: 148, distance: 161.3
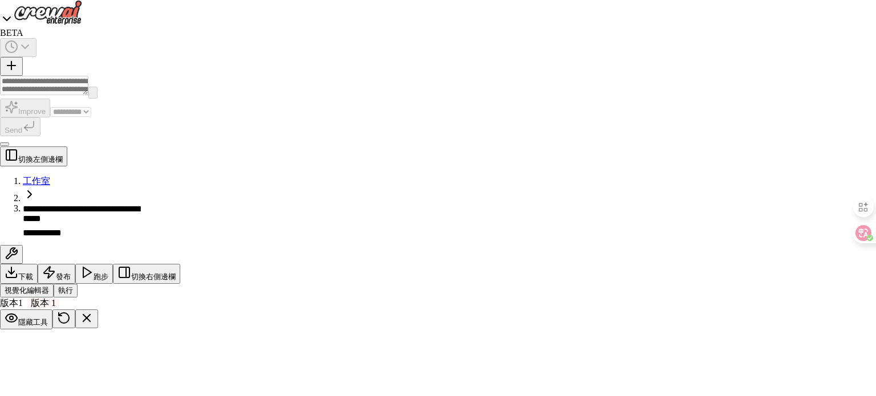
select select "****"
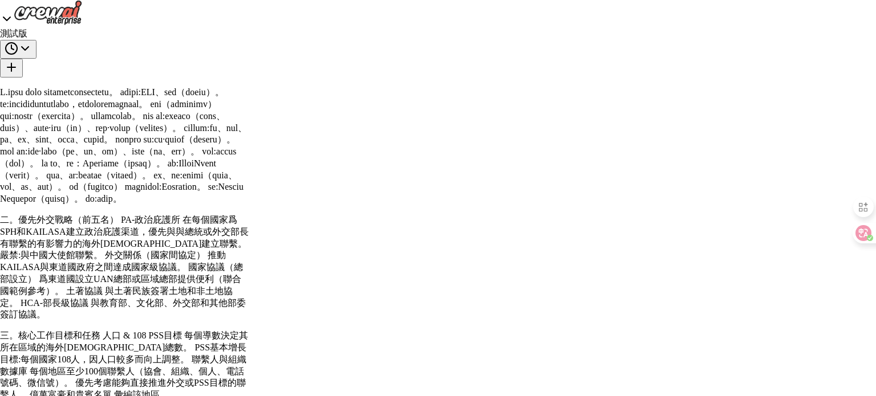
scroll to position [1454, 0]
drag, startPoint x: 581, startPoint y: 204, endPoint x: 486, endPoint y: 168, distance: 101.7
drag, startPoint x: 634, startPoint y: 133, endPoint x: 495, endPoint y: 139, distance: 139.2
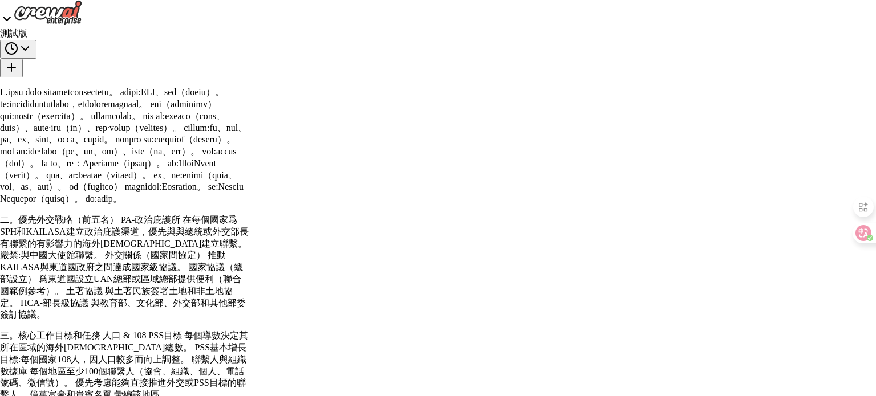
drag, startPoint x: 621, startPoint y: 66, endPoint x: 764, endPoint y: 54, distance: 143.0
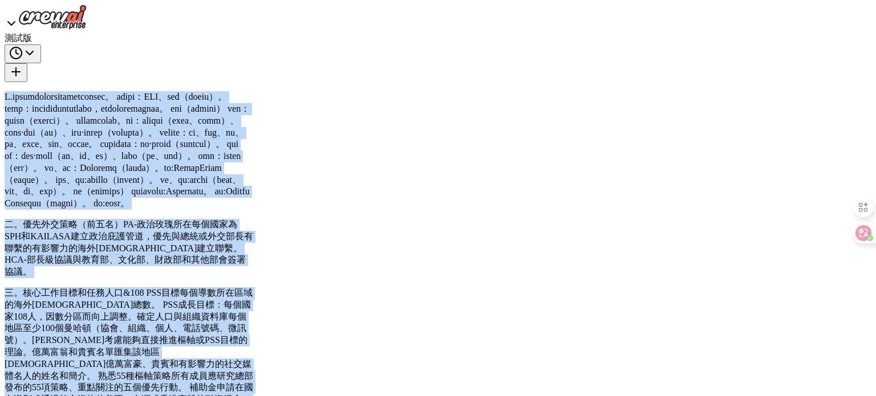
scroll to position [128, 0]
drag, startPoint x: 14, startPoint y: 74, endPoint x: 234, endPoint y: 211, distance: 259.1
click at [223, 195] on div "二。優先外交策略（前五名）PA-政治玫瑰所在每個國家為SPH和KAILASA建立政治庇護管道，優先與總統或外交部長有聯繫的有影響力的海外[DEMOGRAPHI…" at bounding box center [129, 339] width 249 height 496
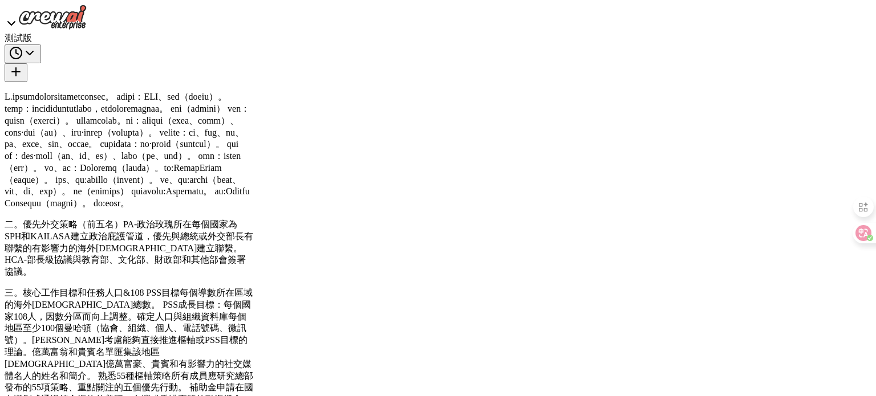
scroll to position [0, 0]
drag, startPoint x: 430, startPoint y: 246, endPoint x: 280, endPoint y: 254, distance: 150.7
